Goal: Transaction & Acquisition: Obtain resource

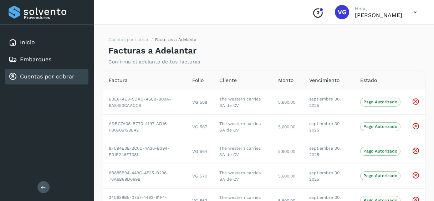
scroll to position [421, 0]
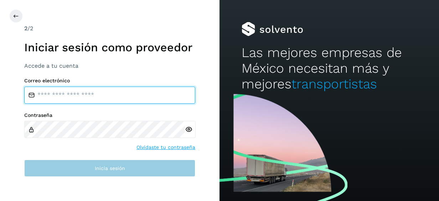
type input "**********"
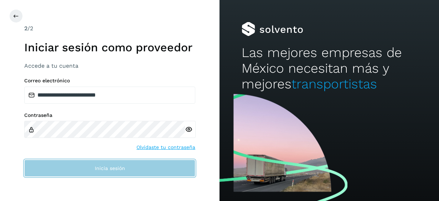
click at [78, 170] on button "Inicia sesión" at bounding box center [109, 168] width 171 height 17
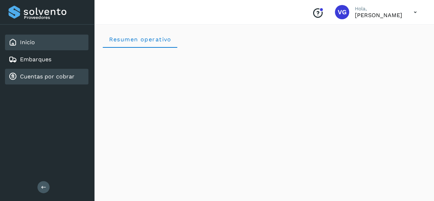
click at [57, 75] on link "Cuentas por cobrar" at bounding box center [47, 76] width 55 height 7
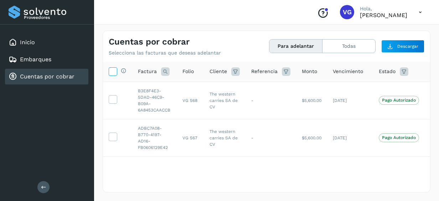
click at [110, 69] on icon at bounding box center [112, 70] width 7 height 7
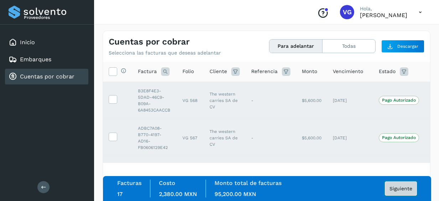
click at [398, 190] on span "Siguiente" at bounding box center [401, 188] width 23 height 5
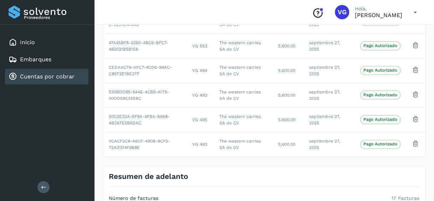
scroll to position [445, 0]
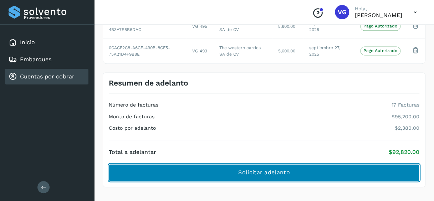
click at [335, 171] on button "Solicitar adelanto" at bounding box center [264, 172] width 311 height 17
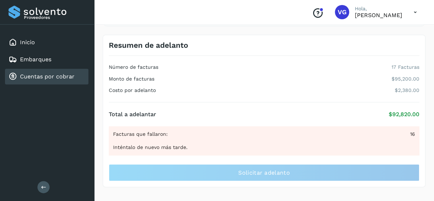
scroll to position [421, 0]
